Goal: Transaction & Acquisition: Purchase product/service

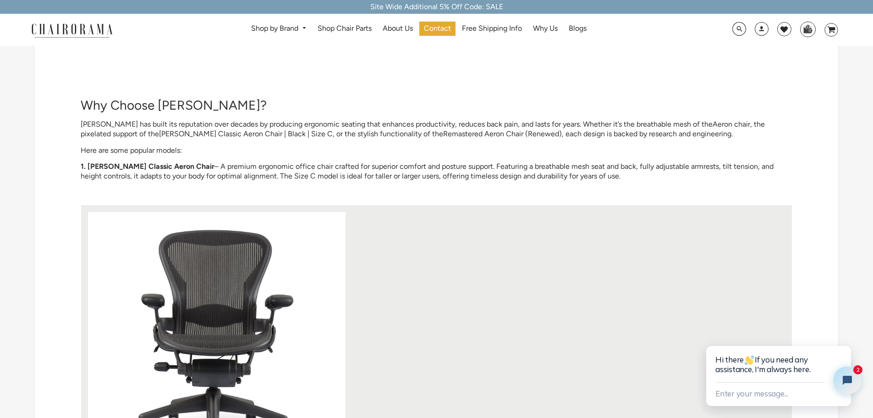
scroll to position [183, 0]
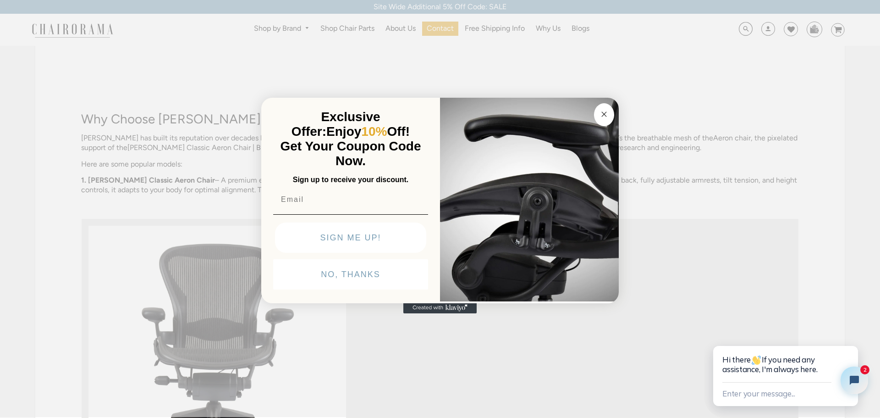
click at [598, 108] on button "Close dialog" at bounding box center [604, 114] width 20 height 23
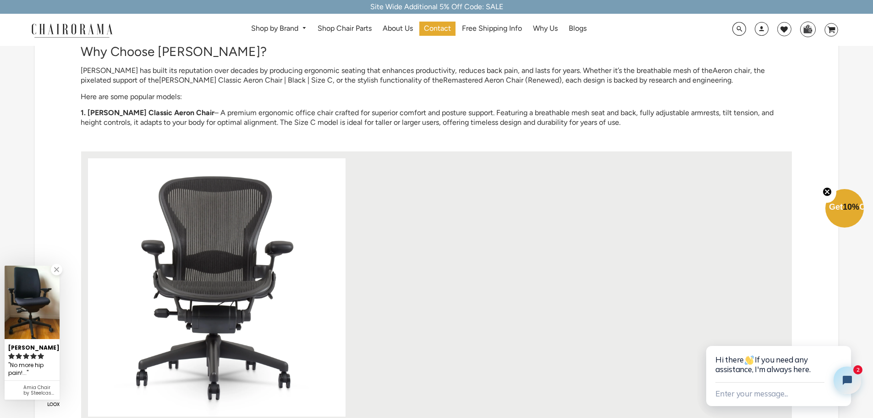
scroll to position [321, 0]
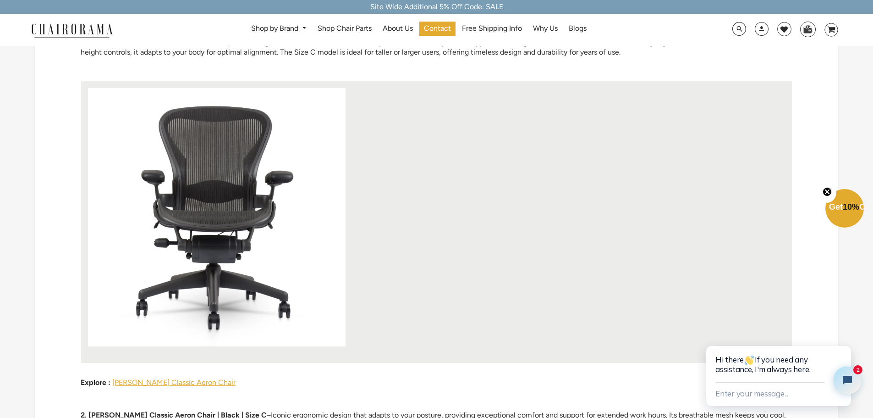
click at [146, 378] on span "[PERSON_NAME] Classic Aeron Chair" at bounding box center [173, 382] width 123 height 9
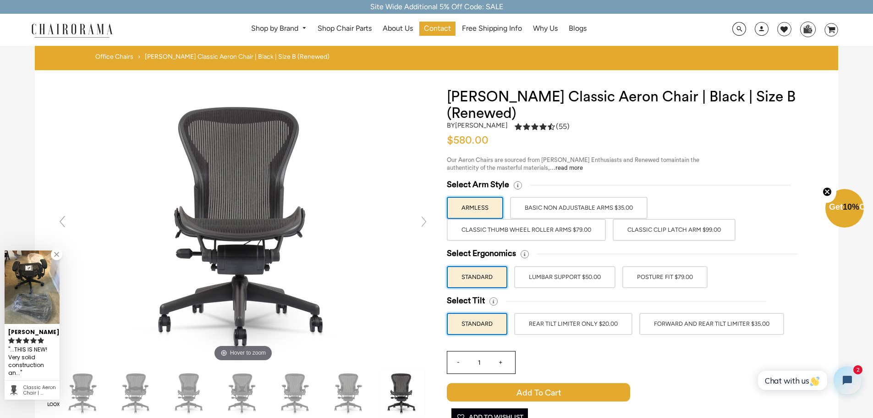
click at [550, 212] on label "BASIC NON ADJUSTABLE ARMS $35.00" at bounding box center [578, 208] width 137 height 22
click at [0, 0] on input "BASIC NON ADJUSTABLE ARMS $35.00" at bounding box center [0, 0] width 0 height 0
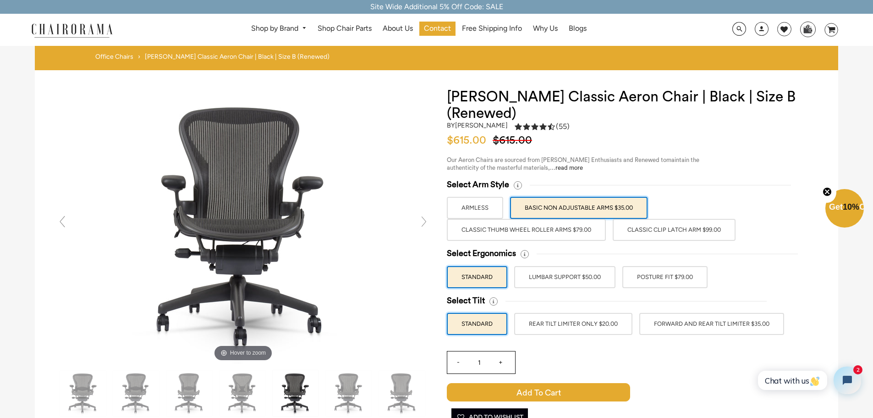
click at [594, 207] on label "BASIC NON ADJUSTABLE ARMS $35.00" at bounding box center [578, 208] width 137 height 22
click at [0, 0] on input "BASIC NON ADJUSTABLE ARMS $35.00" at bounding box center [0, 0] width 0 height 0
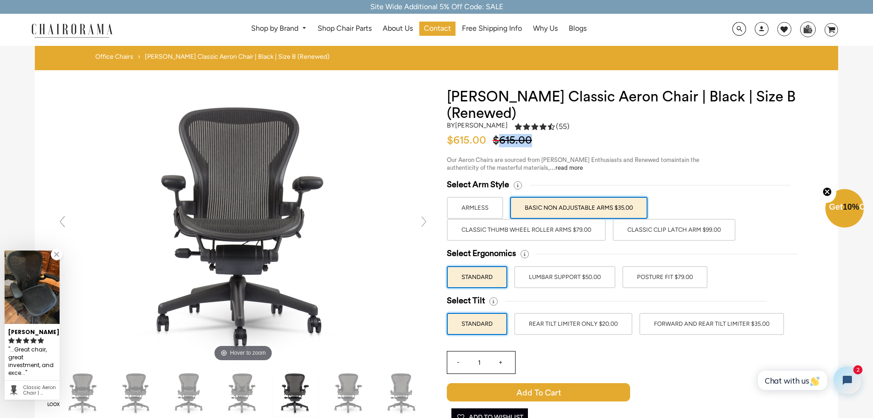
drag, startPoint x: 496, startPoint y: 141, endPoint x: 530, endPoint y: 143, distance: 34.5
click at [530, 143] on span "$615.00" at bounding box center [515, 140] width 44 height 11
click at [548, 147] on div "$615.00 $615.00" at bounding box center [633, 140] width 373 height 13
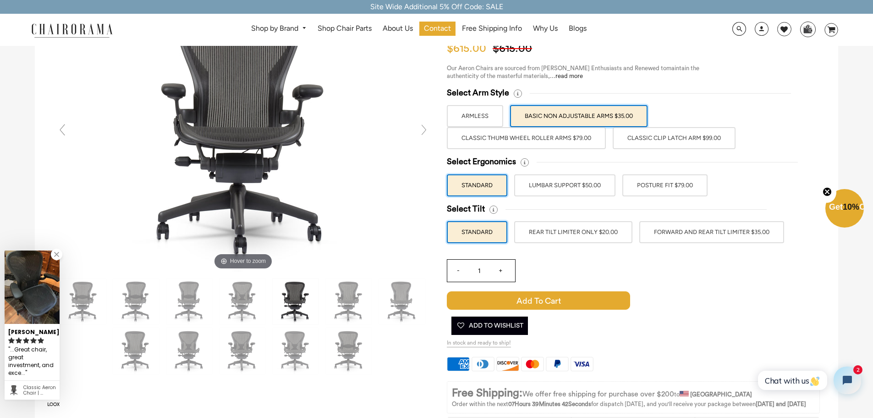
scroll to position [46, 0]
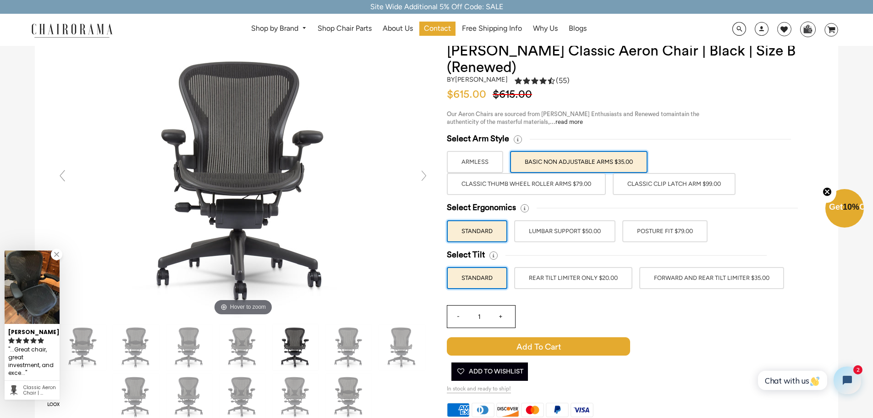
click at [558, 231] on label "LUMBAR SUPPORT $50.00" at bounding box center [564, 231] width 101 height 22
click at [0, 0] on input "LUMBAR SUPPORT $50.00" at bounding box center [0, 0] width 0 height 0
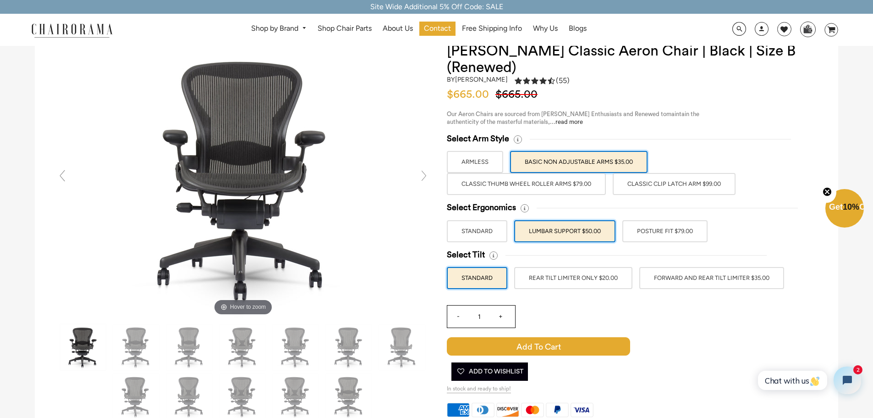
click at [472, 167] on label "ARMLESS" at bounding box center [475, 162] width 56 height 22
click at [0, 0] on input "ARMLESS" at bounding box center [0, 0] width 0 height 0
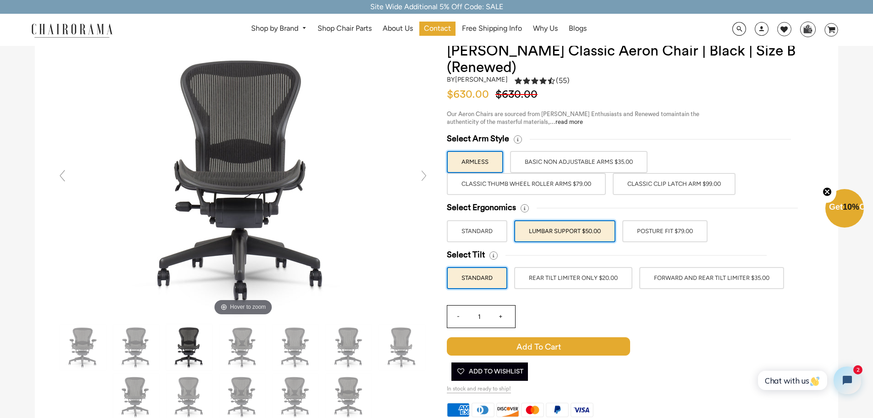
click at [562, 163] on label "BASIC NON ADJUSTABLE ARMS $35.00" at bounding box center [578, 162] width 137 height 22
click at [0, 0] on input "BASIC NON ADJUSTABLE ARMS $35.00" at bounding box center [0, 0] width 0 height 0
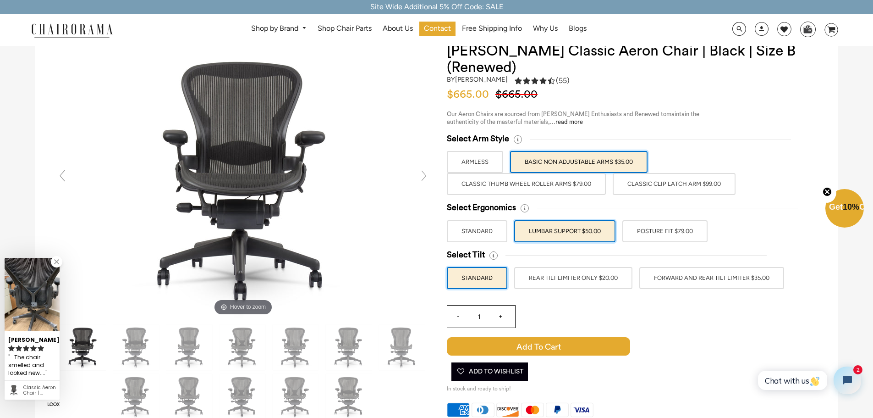
click at [646, 184] on label "Classic Clip Latch Arm $99.00" at bounding box center [674, 184] width 123 height 22
click at [0, 0] on input "Classic Clip Latch Arm $99.00" at bounding box center [0, 0] width 0 height 0
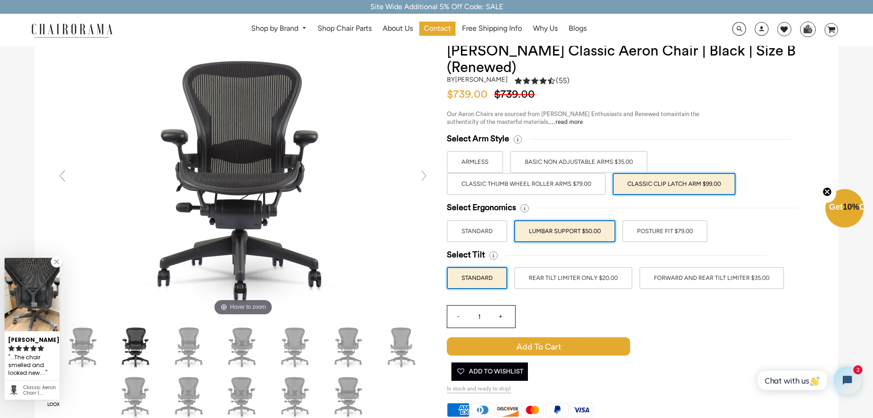
click at [565, 179] on label "Classic Thumb Wheel Roller Arms $79.00" at bounding box center [526, 184] width 159 height 22
click at [0, 0] on input "Classic Thumb Wheel Roller Arms $79.00" at bounding box center [0, 0] width 0 height 0
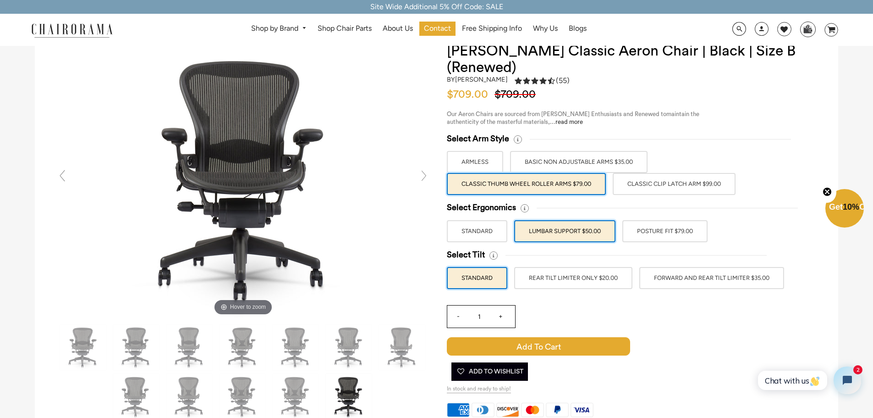
click at [557, 167] on label "BASIC NON ADJUSTABLE ARMS $35.00" at bounding box center [578, 162] width 137 height 22
click at [0, 0] on input "BASIC NON ADJUSTABLE ARMS $35.00" at bounding box center [0, 0] width 0 height 0
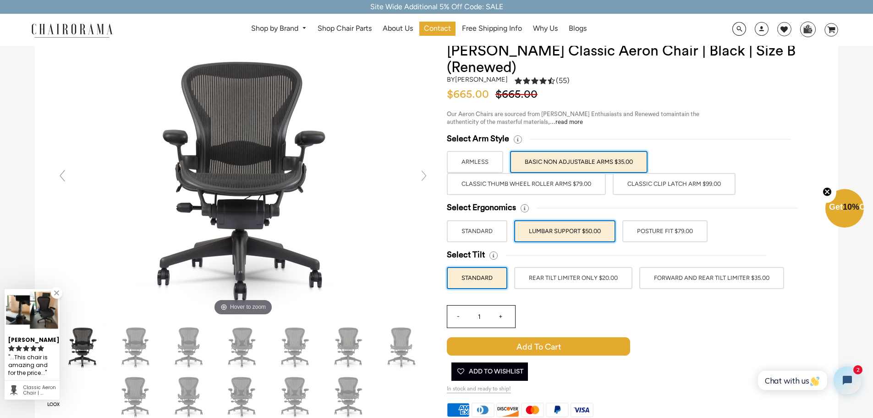
click at [557, 278] on label "REAR TILT LIMITER ONLY $20.00" at bounding box center [573, 278] width 118 height 22
click at [0, 0] on input "REAR TILT LIMITER ONLY $20.00" at bounding box center [0, 0] width 0 height 0
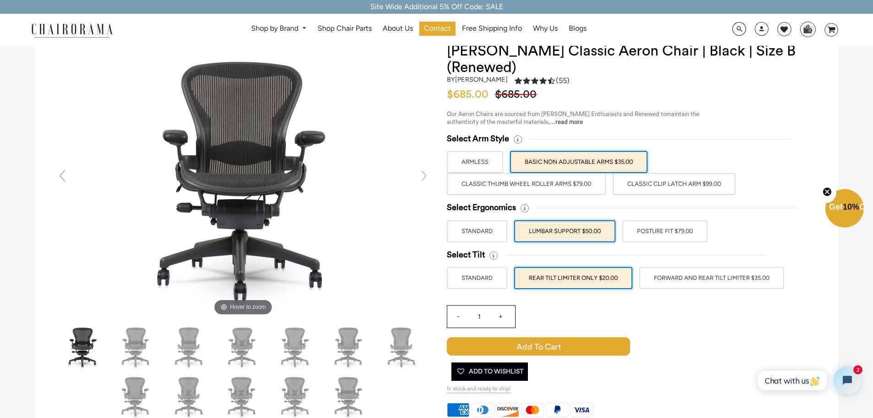
click at [494, 279] on label "STANDARD" at bounding box center [477, 278] width 60 height 22
click at [0, 0] on input "STANDARD" at bounding box center [0, 0] width 0 height 0
click at [544, 286] on label "REAR TILT LIMITER ONLY $20.00" at bounding box center [573, 278] width 118 height 22
click at [0, 0] on input "REAR TILT LIMITER ONLY $20.00" at bounding box center [0, 0] width 0 height 0
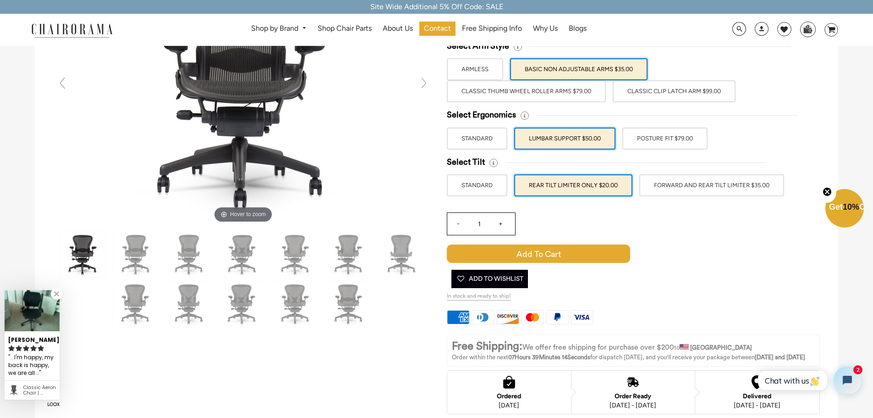
scroll to position [137, 0]
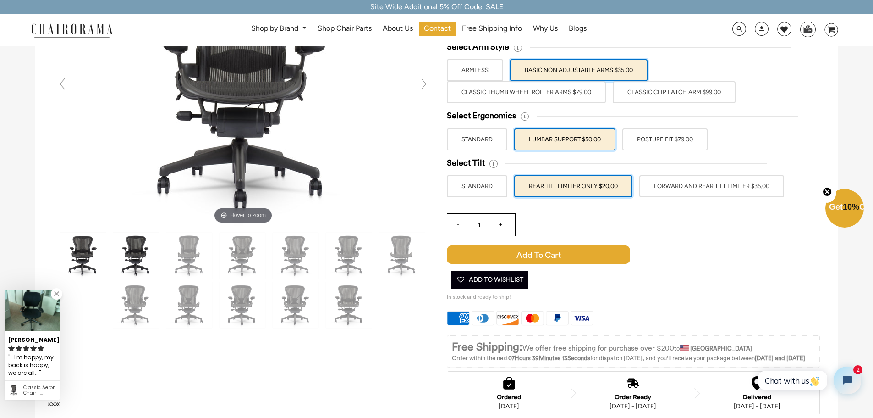
click at [139, 250] on img at bounding box center [136, 255] width 46 height 46
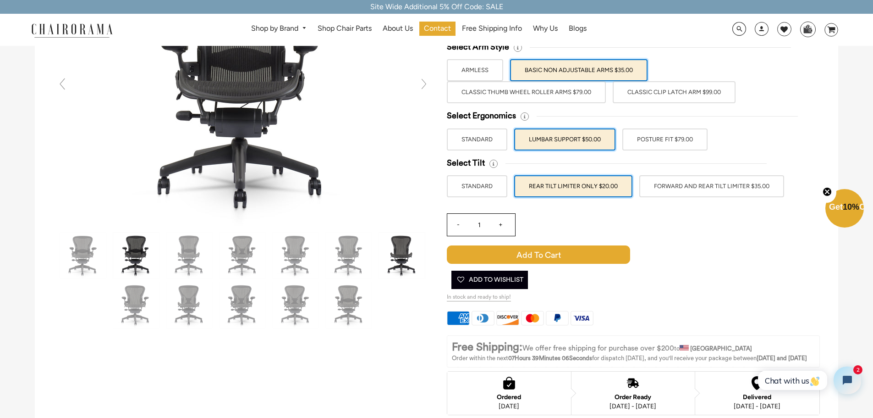
click at [407, 264] on img at bounding box center [402, 255] width 46 height 46
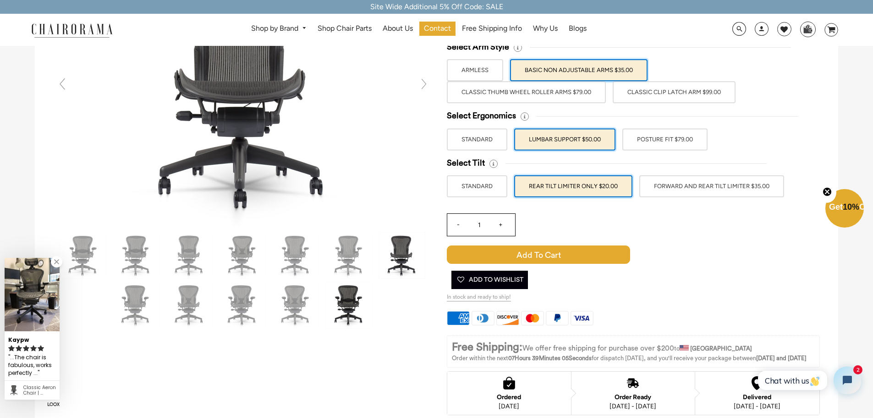
click at [341, 307] on img at bounding box center [349, 305] width 46 height 46
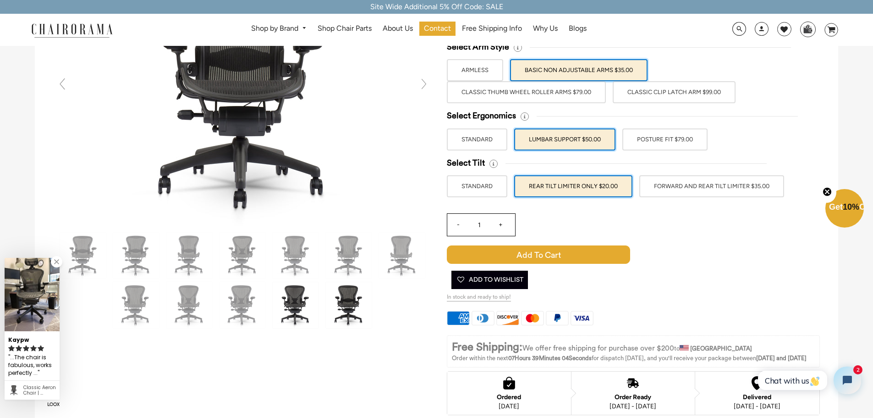
click at [277, 307] on img at bounding box center [296, 305] width 46 height 46
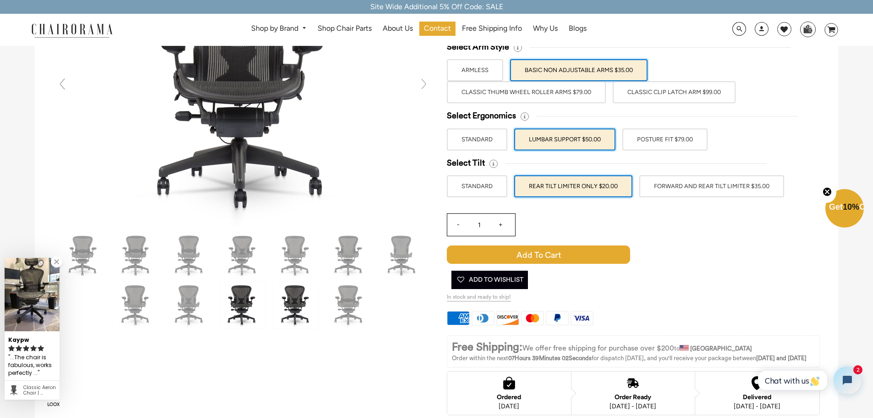
click at [244, 312] on img at bounding box center [243, 305] width 46 height 46
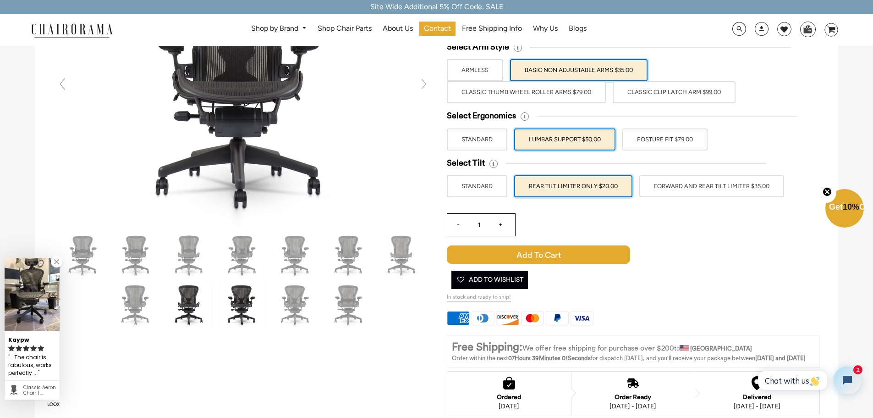
click at [187, 304] on img at bounding box center [189, 305] width 46 height 46
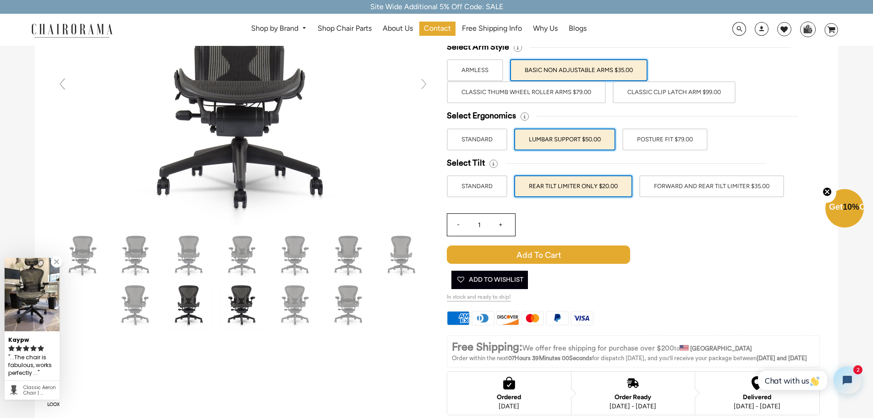
click at [235, 306] on img at bounding box center [243, 305] width 46 height 46
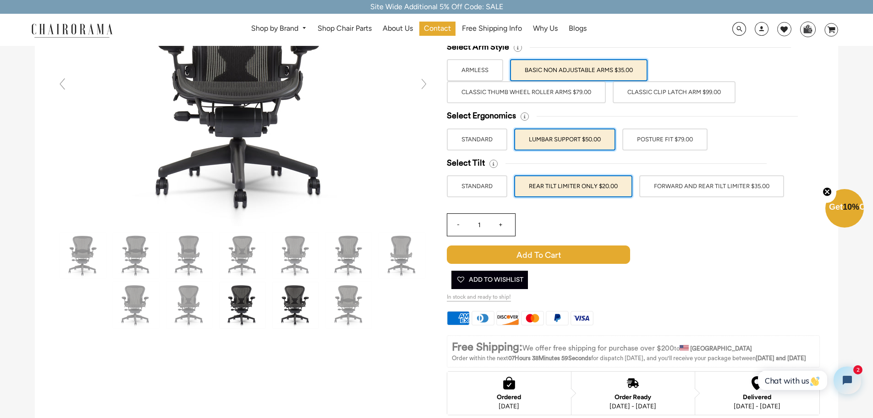
click at [296, 308] on img at bounding box center [296, 305] width 46 height 46
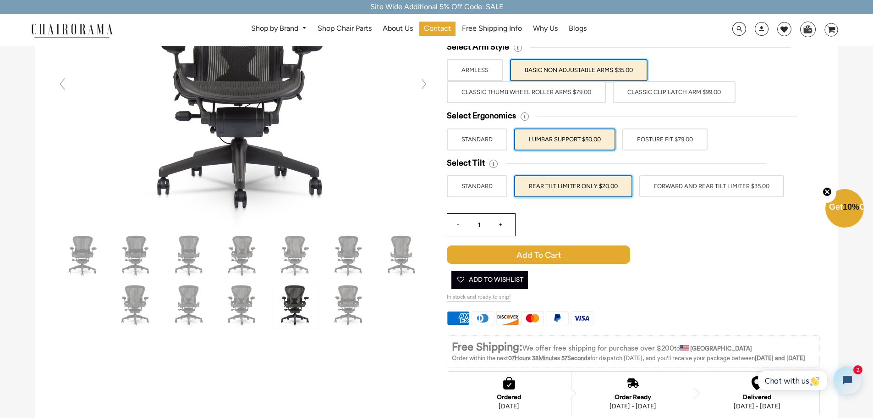
scroll to position [0, 0]
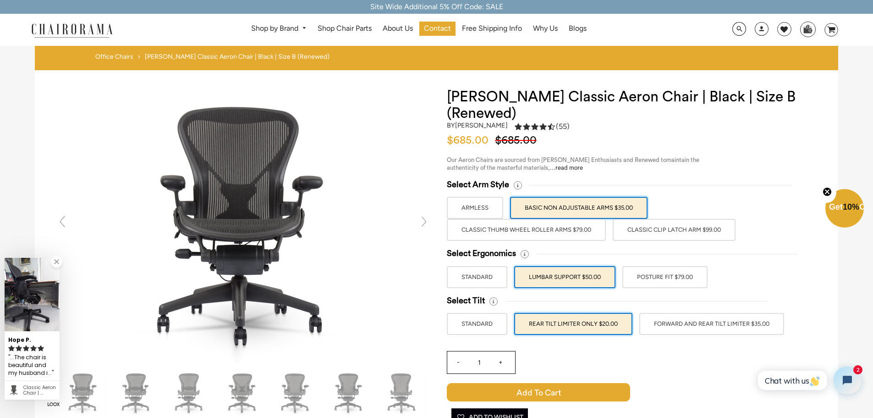
click at [555, 169] on link "read more" at bounding box center [568, 168] width 27 height 6
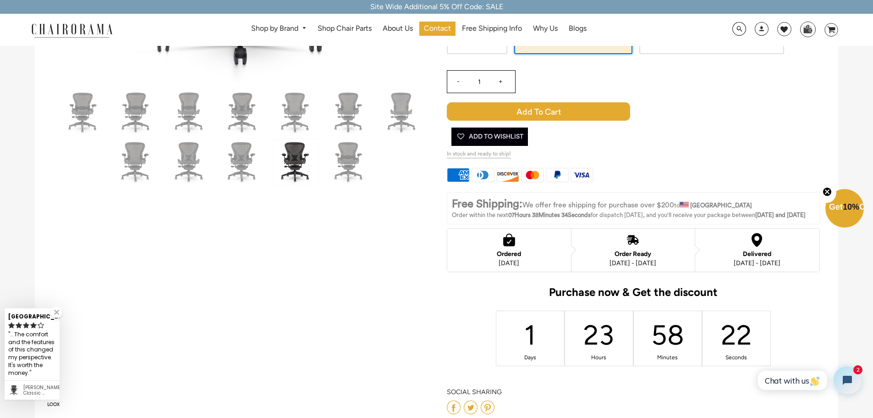
scroll to position [5, 0]
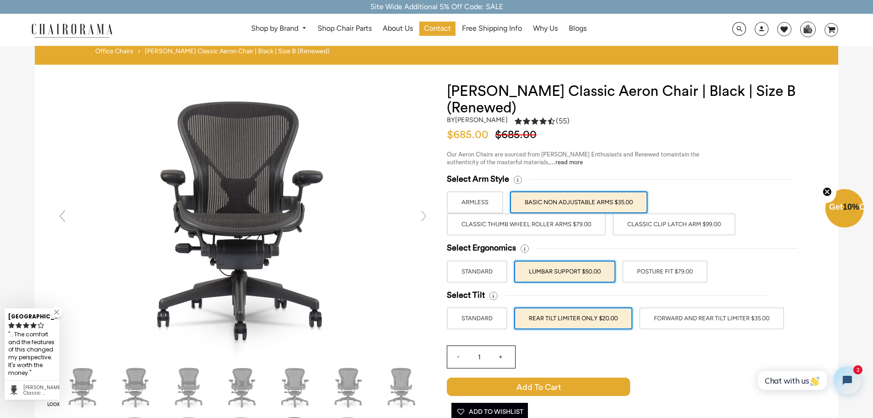
click at [648, 226] on label "Classic Clip Latch Arm $99.00" at bounding box center [674, 224] width 123 height 22
click at [0, 0] on input "Classic Clip Latch Arm $99.00" at bounding box center [0, 0] width 0 height 0
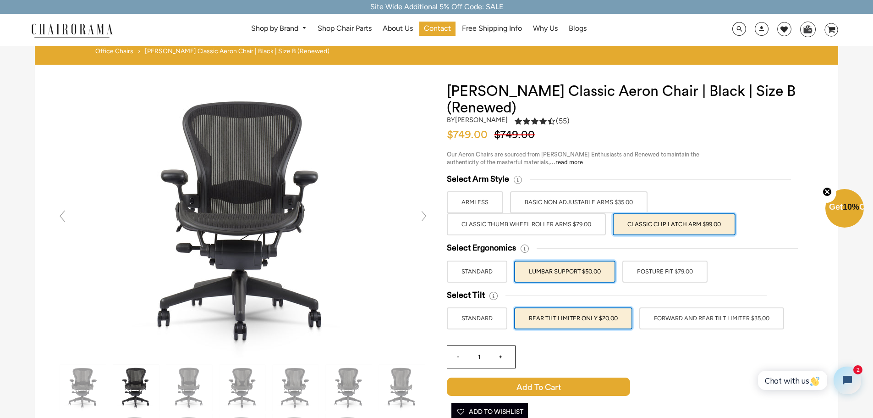
click at [577, 223] on label "Classic Thumb Wheel Roller Arms $79.00" at bounding box center [526, 224] width 159 height 22
click at [0, 0] on input "Classic Thumb Wheel Roller Arms $79.00" at bounding box center [0, 0] width 0 height 0
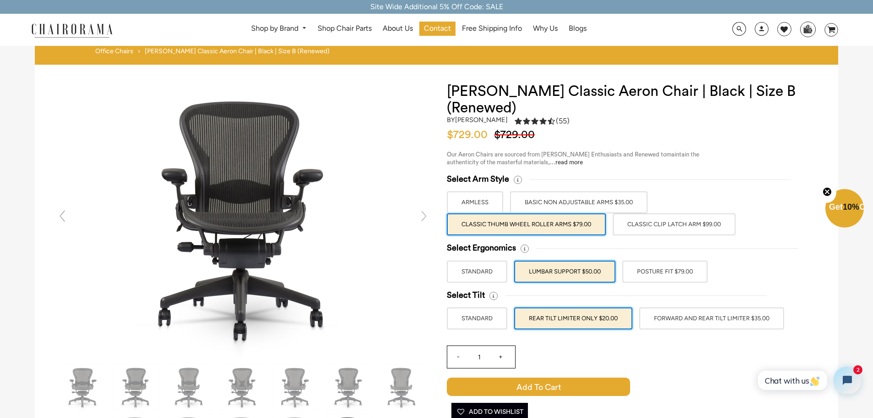
click at [675, 228] on label "Classic Clip Latch Arm $99.00" at bounding box center [674, 224] width 123 height 22
click at [0, 0] on input "Classic Clip Latch Arm $99.00" at bounding box center [0, 0] width 0 height 0
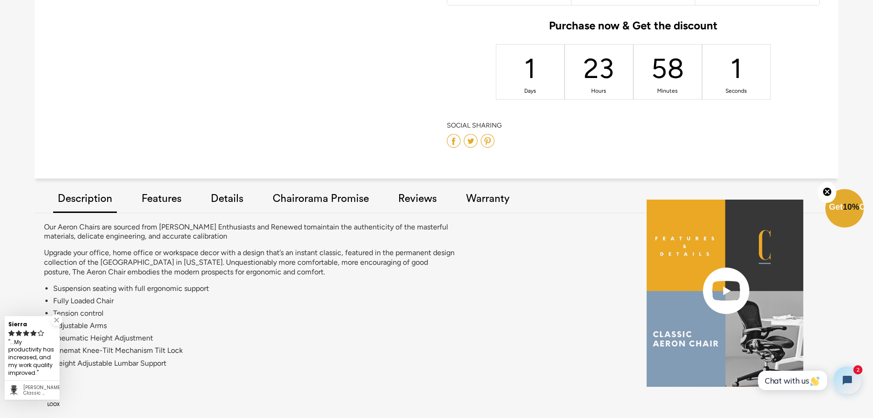
scroll to position [550, 0]
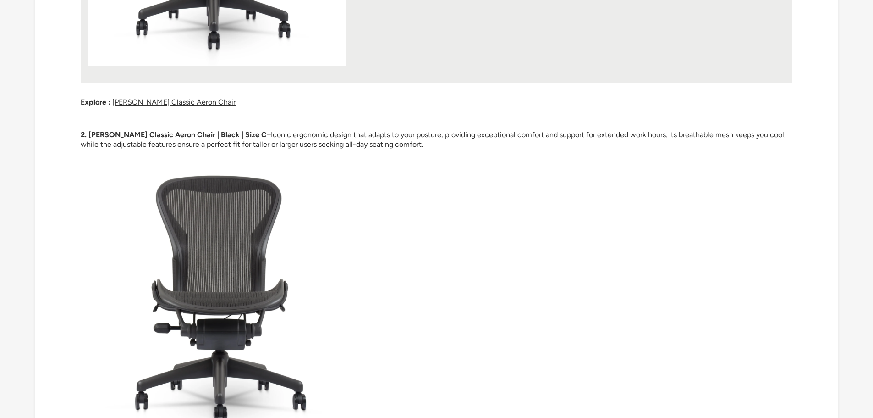
scroll to position [733, 0]
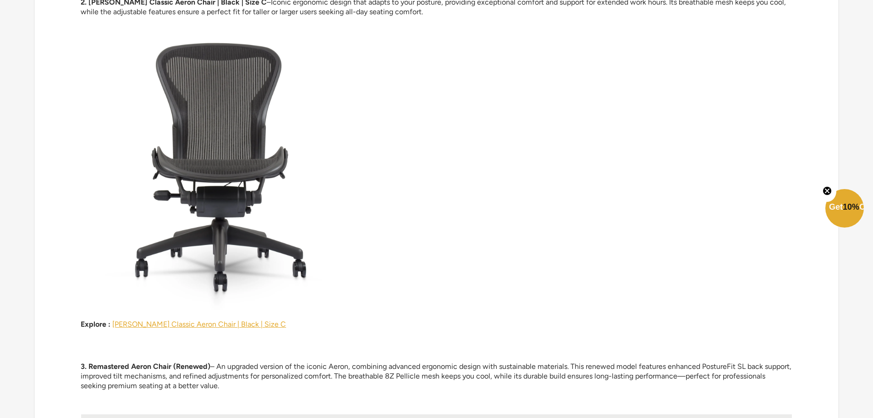
click at [181, 319] on span "[PERSON_NAME] Classic Aeron Chair | Black | Size C" at bounding box center [199, 323] width 174 height 9
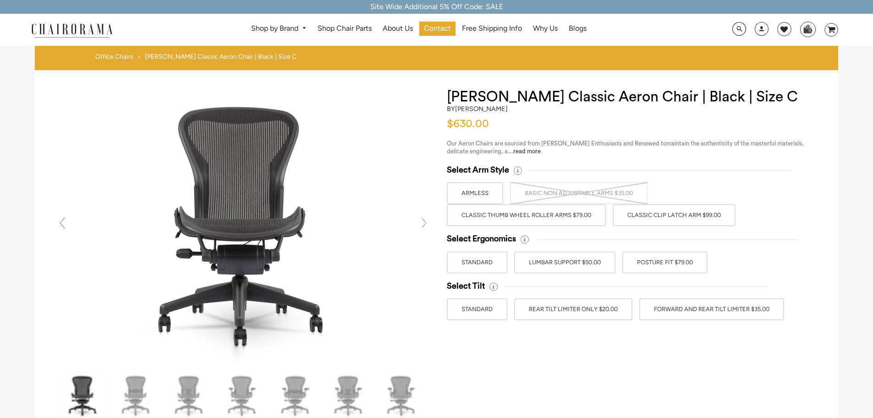
click at [663, 217] on label "Classic Clip Latch Arm $99.00" at bounding box center [674, 215] width 123 height 22
click at [0, 0] on input "Classic Clip Latch Arm $99.00" at bounding box center [0, 0] width 0 height 0
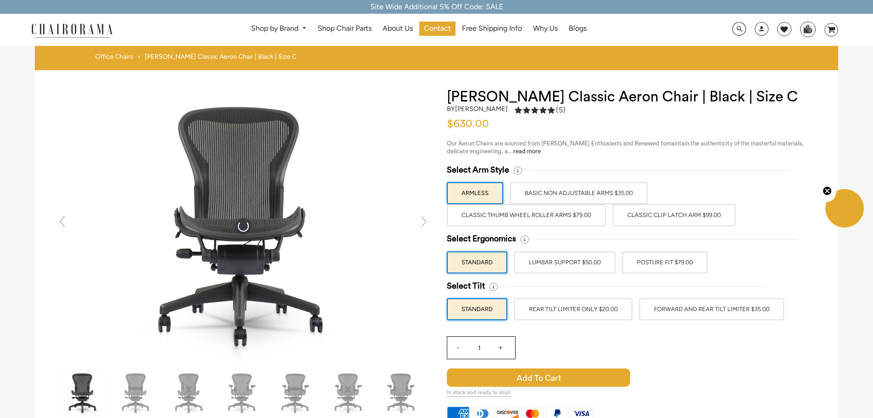
click at [571, 263] on label "LUMBAR SUPPORT $50.00" at bounding box center [564, 262] width 101 height 22
click at [0, 0] on input "LUMBAR SUPPORT $50.00" at bounding box center [0, 0] width 0 height 0
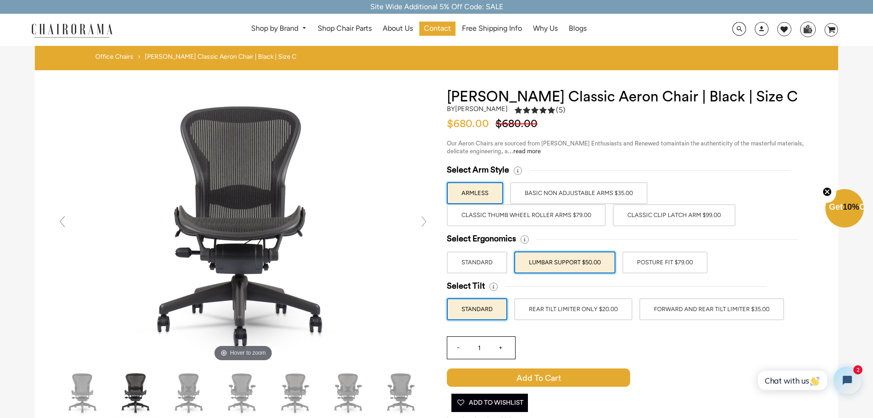
click at [593, 313] on label "REAR TILT LIMITER ONLY $20.00" at bounding box center [573, 309] width 118 height 22
click at [0, 0] on input "REAR TILT LIMITER ONLY $20.00" at bounding box center [0, 0] width 0 height 0
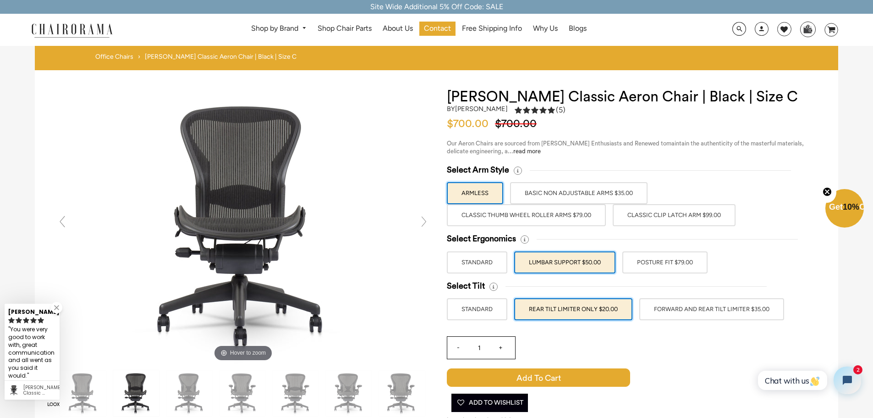
click at [646, 218] on label "Classic Clip Latch Arm $99.00" at bounding box center [674, 215] width 123 height 22
click at [0, 0] on input "Classic Clip Latch Arm $99.00" at bounding box center [0, 0] width 0 height 0
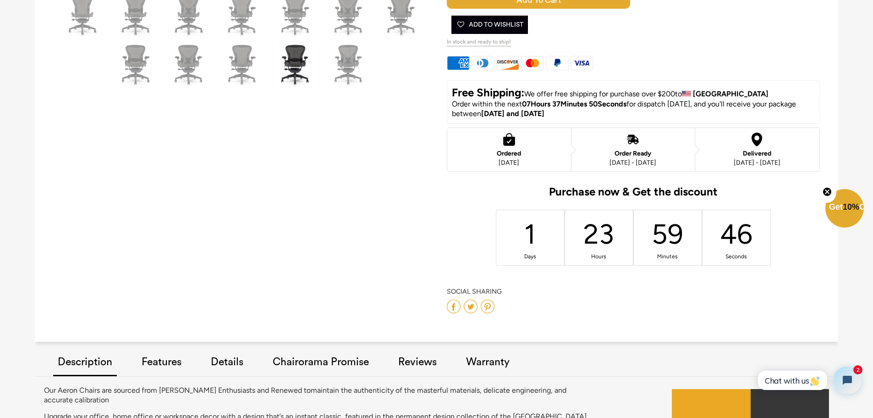
scroll to position [504, 0]
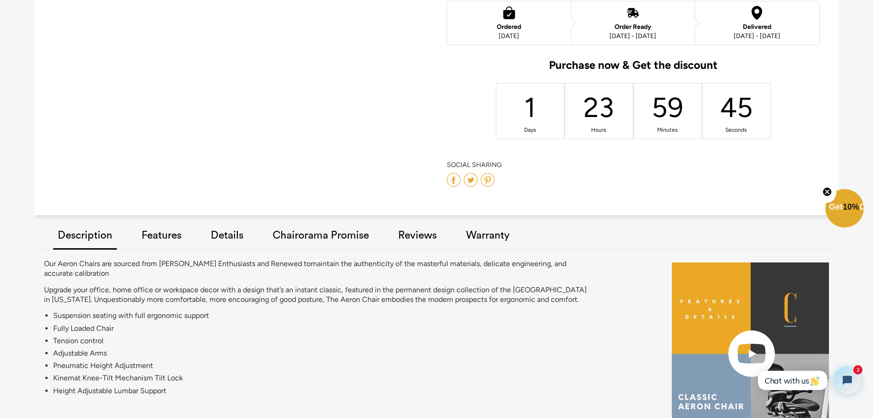
click at [468, 235] on link "Warranty" at bounding box center [488, 236] width 53 height 52
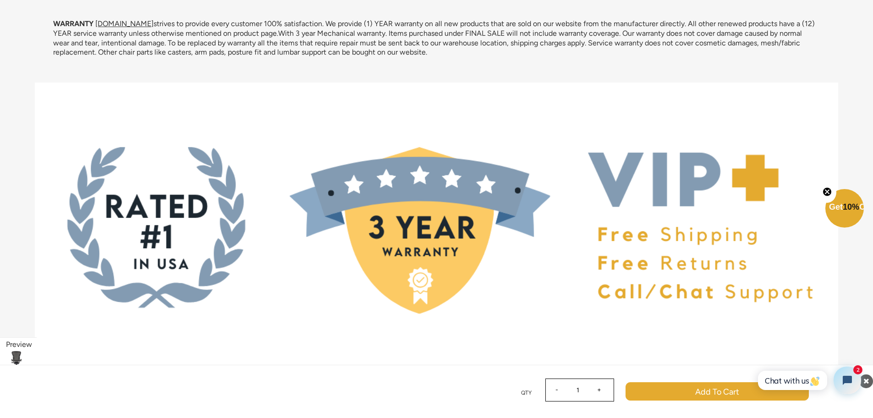
scroll to position [2666, 0]
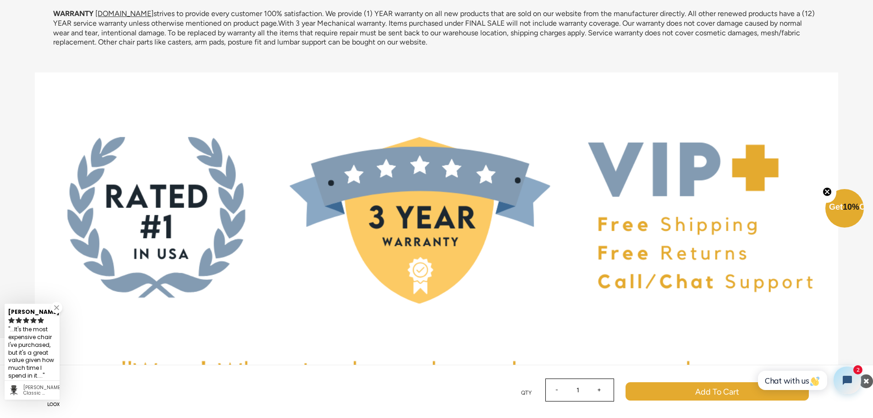
click at [249, 32] on p "WARRANTY WWW.CHAIRORAMA.COM strives to provide every customer 100% satisfaction…" at bounding box center [436, 28] width 767 height 38
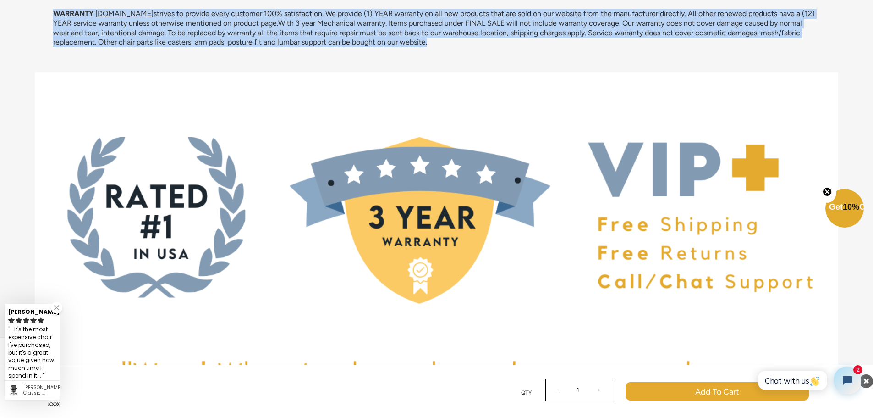
click at [249, 32] on p "WARRANTY WWW.CHAIRORAMA.COM strives to provide every customer 100% satisfaction…" at bounding box center [436, 28] width 767 height 38
click at [725, 14] on p "WARRANTY WWW.CHAIRORAMA.COM strives to provide every customer 100% satisfaction…" at bounding box center [436, 28] width 767 height 38
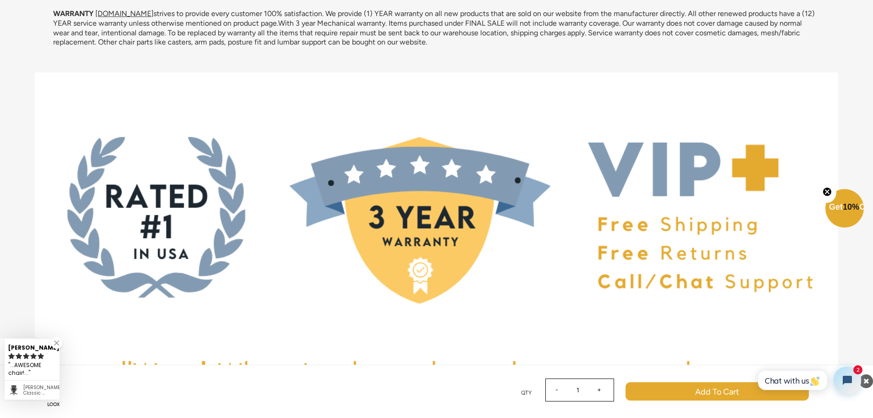
drag, startPoint x: 721, startPoint y: 13, endPoint x: 735, endPoint y: 48, distance: 37.4
click at [735, 48] on div "WARRANTY WWW.CHAIRORAMA.COM strives to provide every customer 100% satisfaction…" at bounding box center [436, 31] width 785 height 63
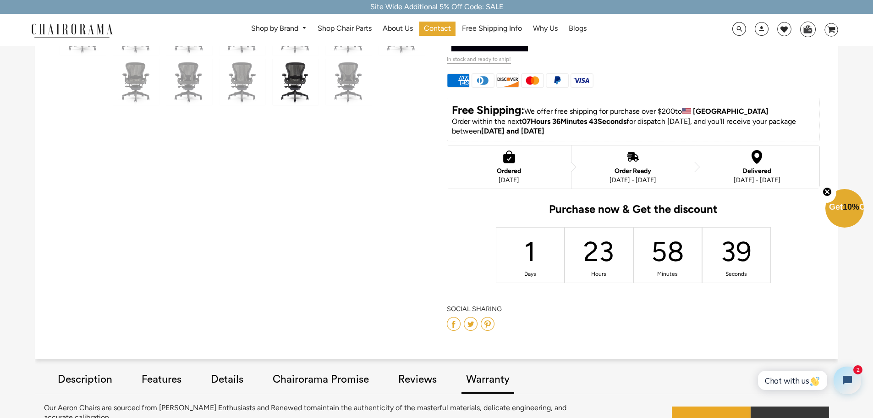
scroll to position [547, 0]
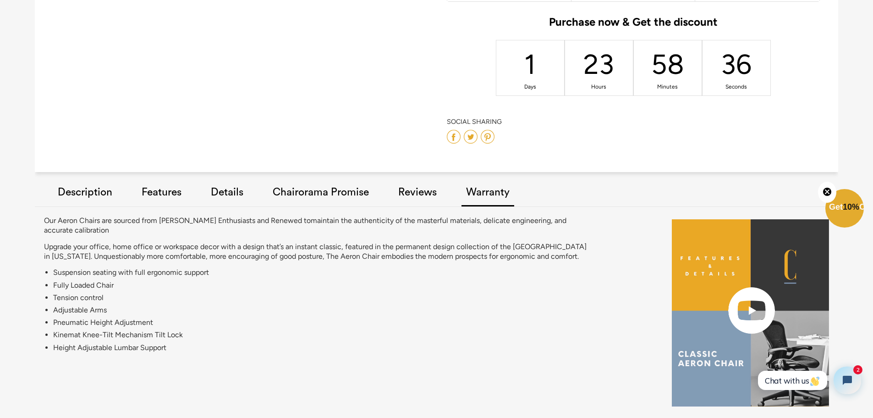
click at [323, 191] on link "Chairorama Promise" at bounding box center [320, 193] width 105 height 52
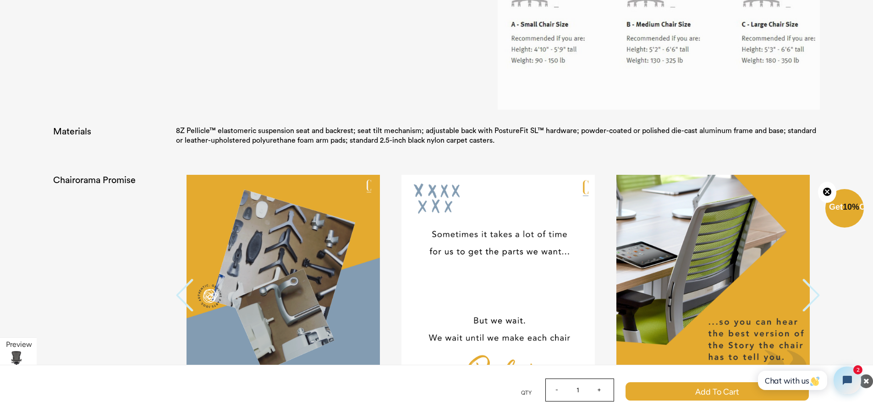
scroll to position [2083, 0]
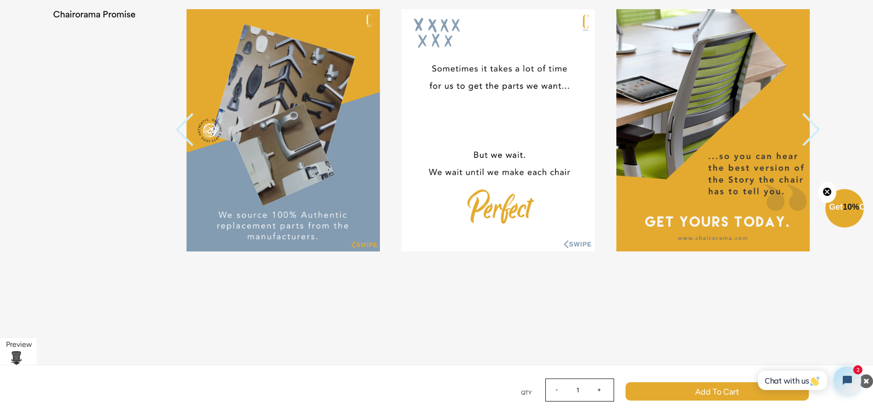
click at [808, 134] on button "Next" at bounding box center [811, 130] width 18 height 34
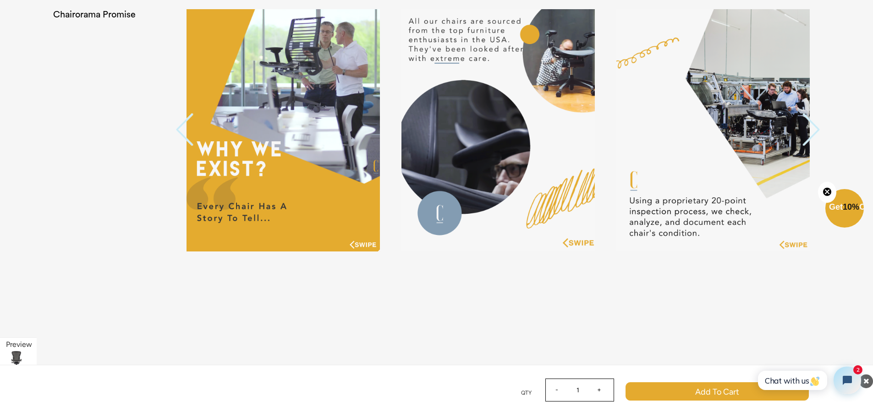
click at [817, 125] on button "Next" at bounding box center [811, 130] width 18 height 34
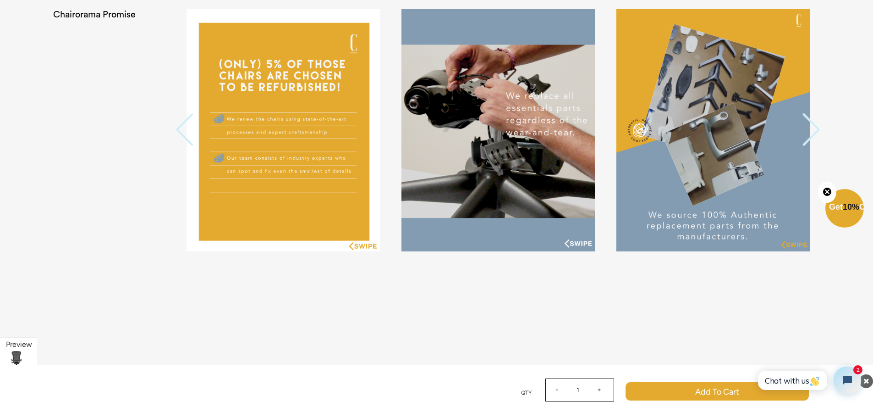
click at [808, 136] on button "Next" at bounding box center [811, 130] width 18 height 34
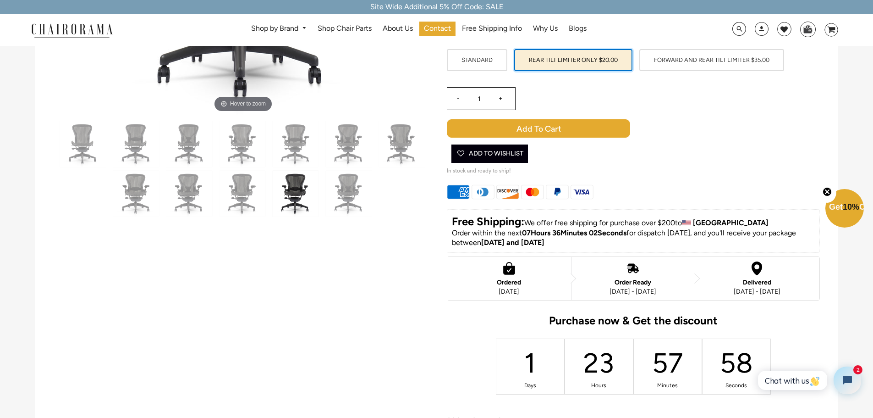
scroll to position [0, 0]
